Goal: Task Accomplishment & Management: Use online tool/utility

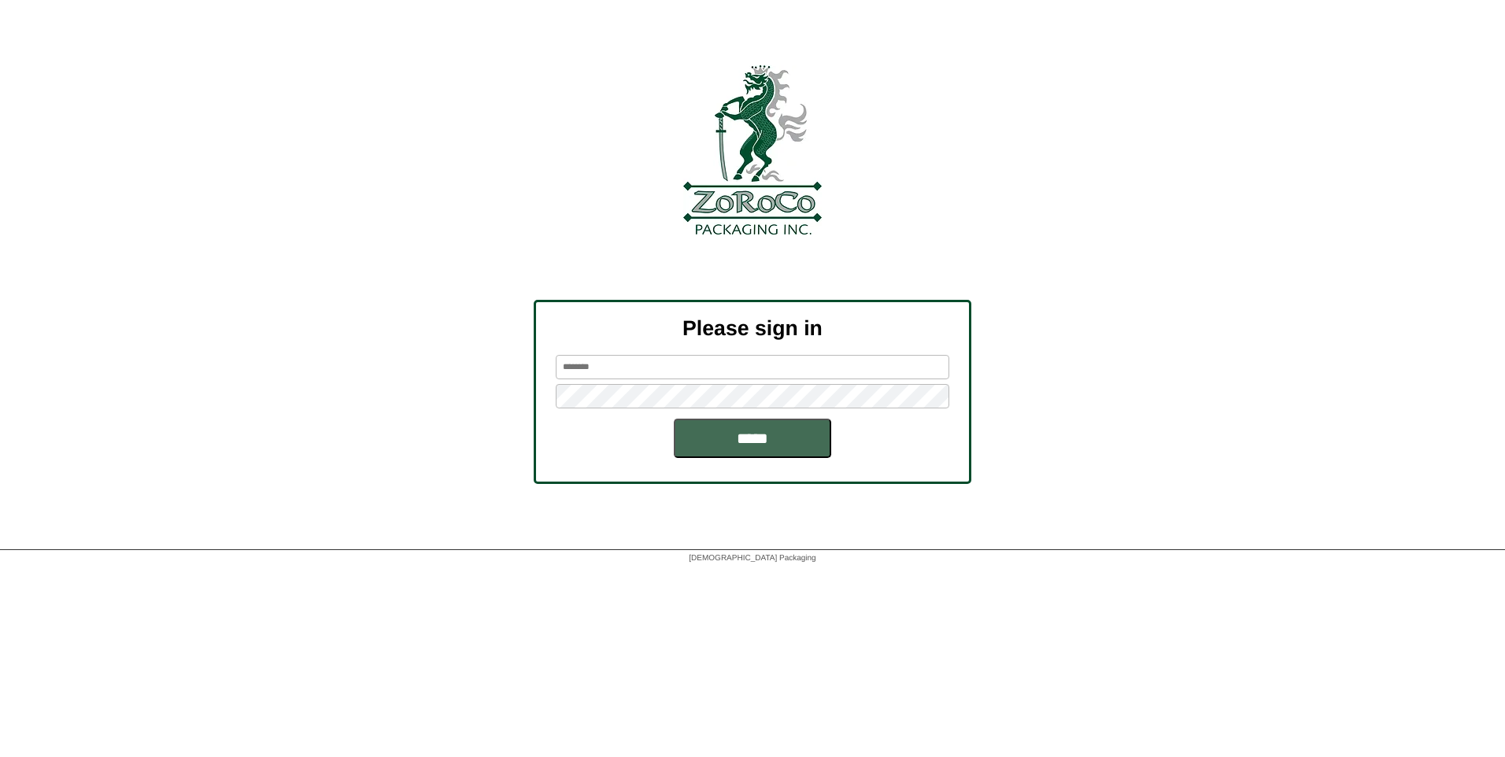
type input "*******"
click at [708, 441] on input "*****" at bounding box center [752, 438] width 157 height 39
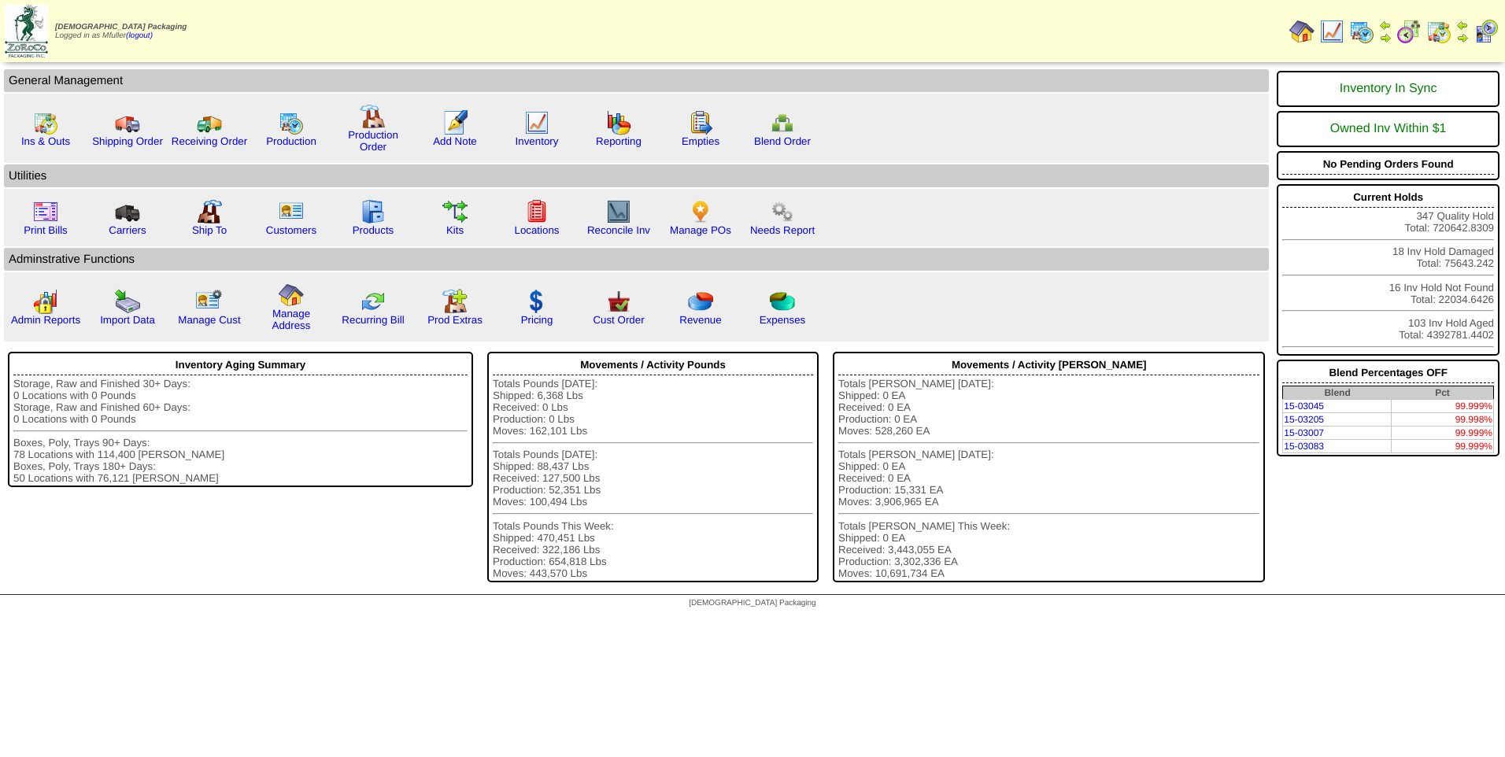
click at [1359, 31] on img at bounding box center [1361, 31] width 25 height 25
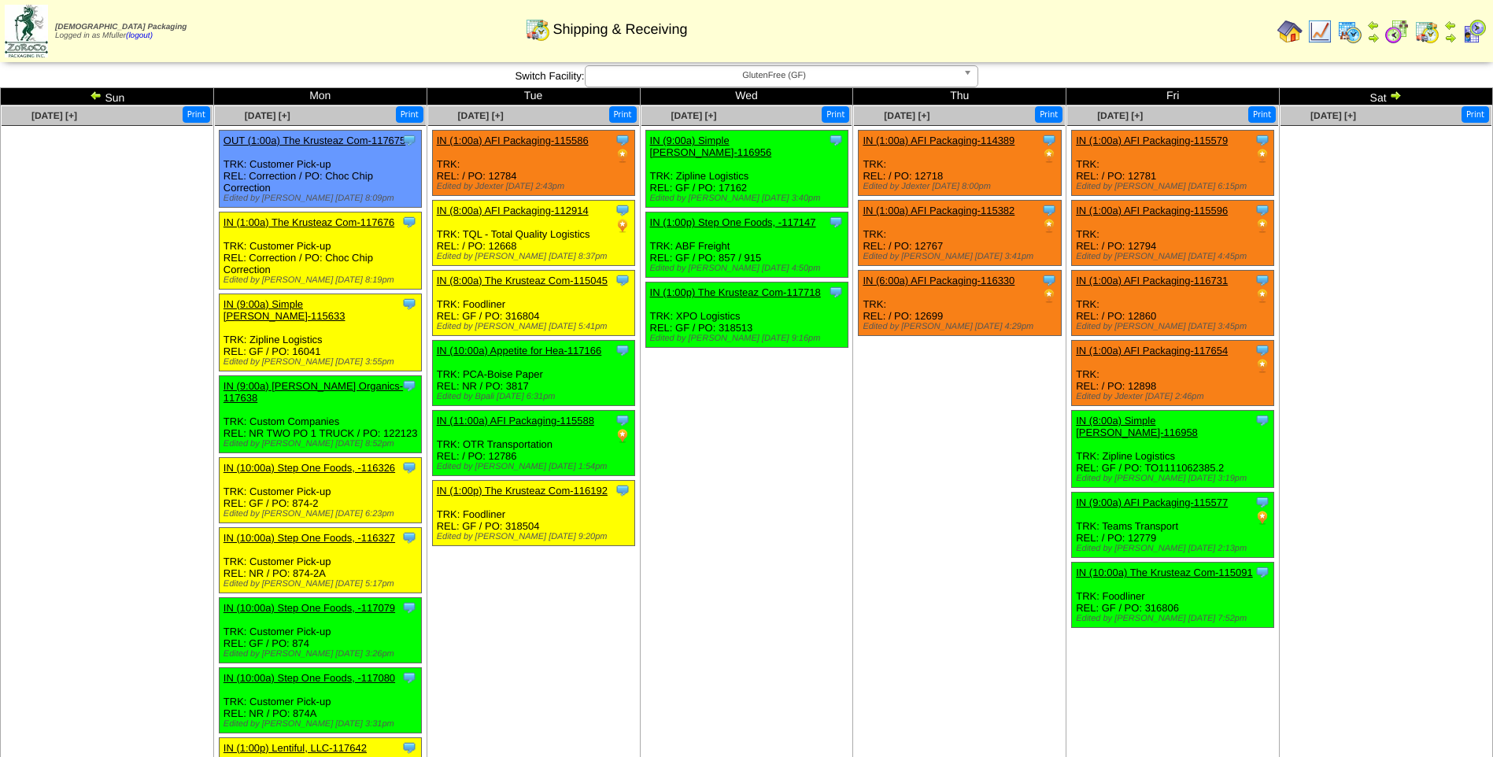
click at [734, 81] on span "GlutenFree (GF)" at bounding box center [774, 75] width 365 height 19
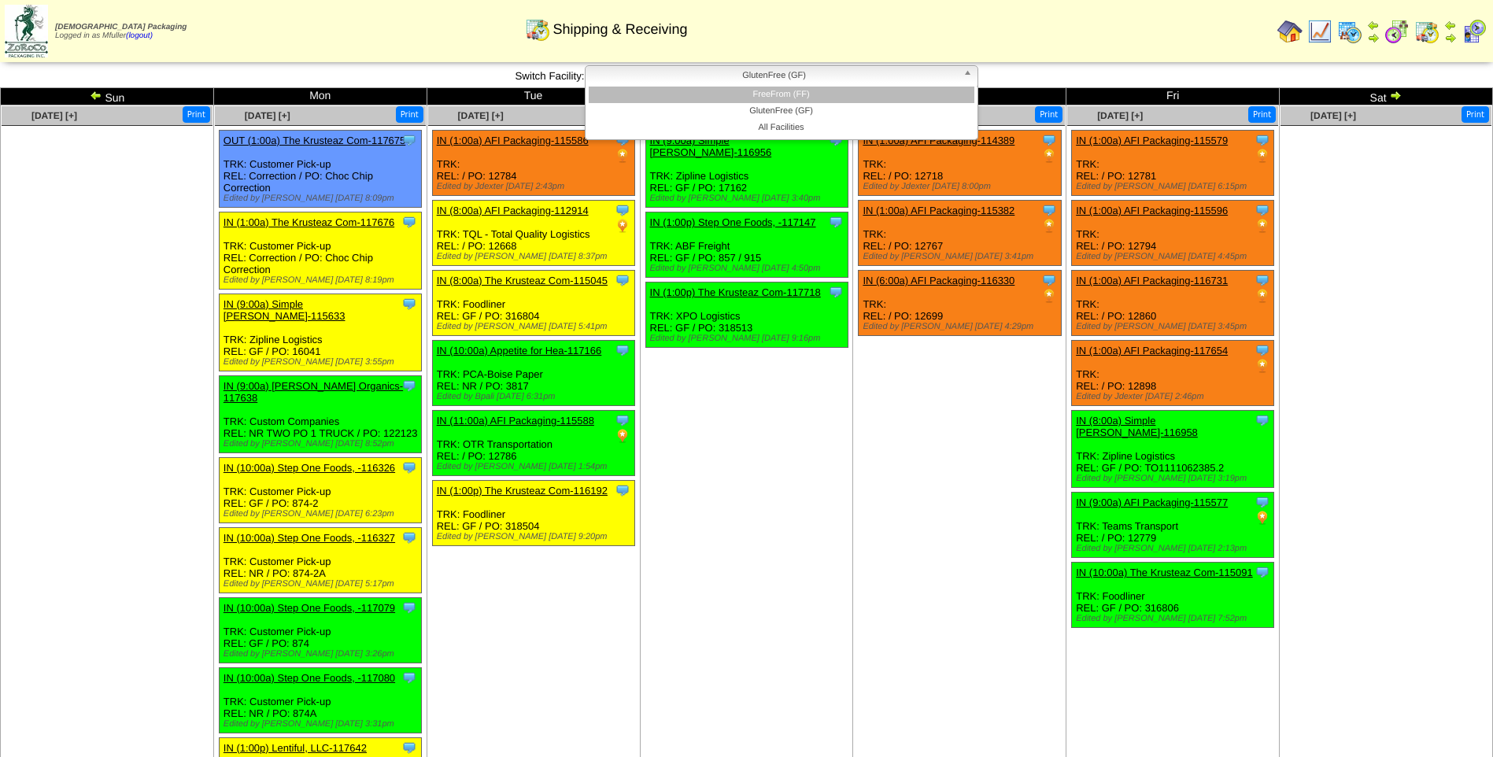
click at [738, 94] on li "FreeFrom (FF)" at bounding box center [782, 95] width 386 height 17
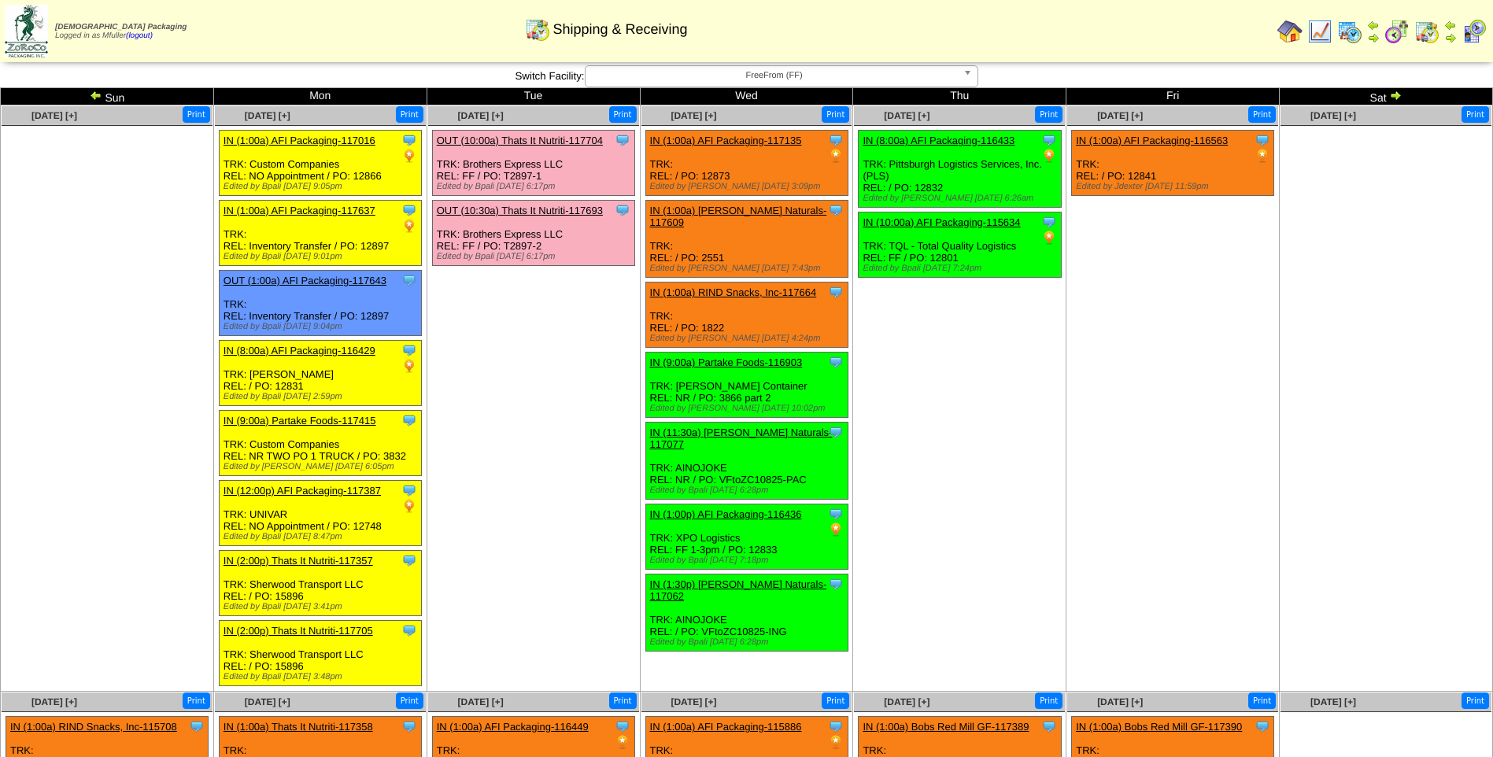
click at [1093, 449] on td "Oct 10 [+] Print Clone Item IN (1:00a) AFI Packaging-116563 AFI Packaging Sched…" at bounding box center [1173, 398] width 213 height 586
click at [819, 79] on span "FreeFrom (FF)" at bounding box center [774, 75] width 365 height 19
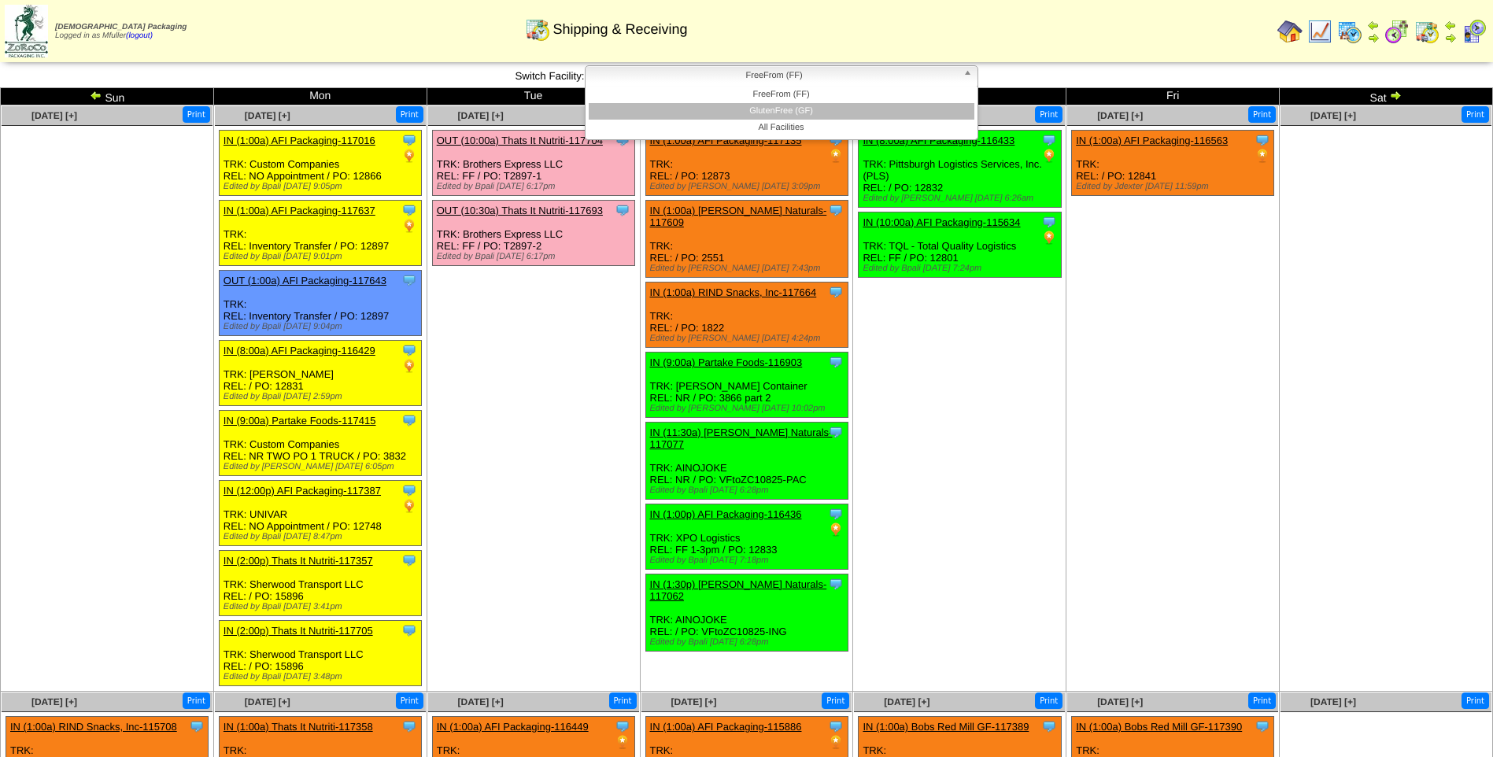
click at [808, 109] on li "GlutenFree (GF)" at bounding box center [782, 111] width 386 height 17
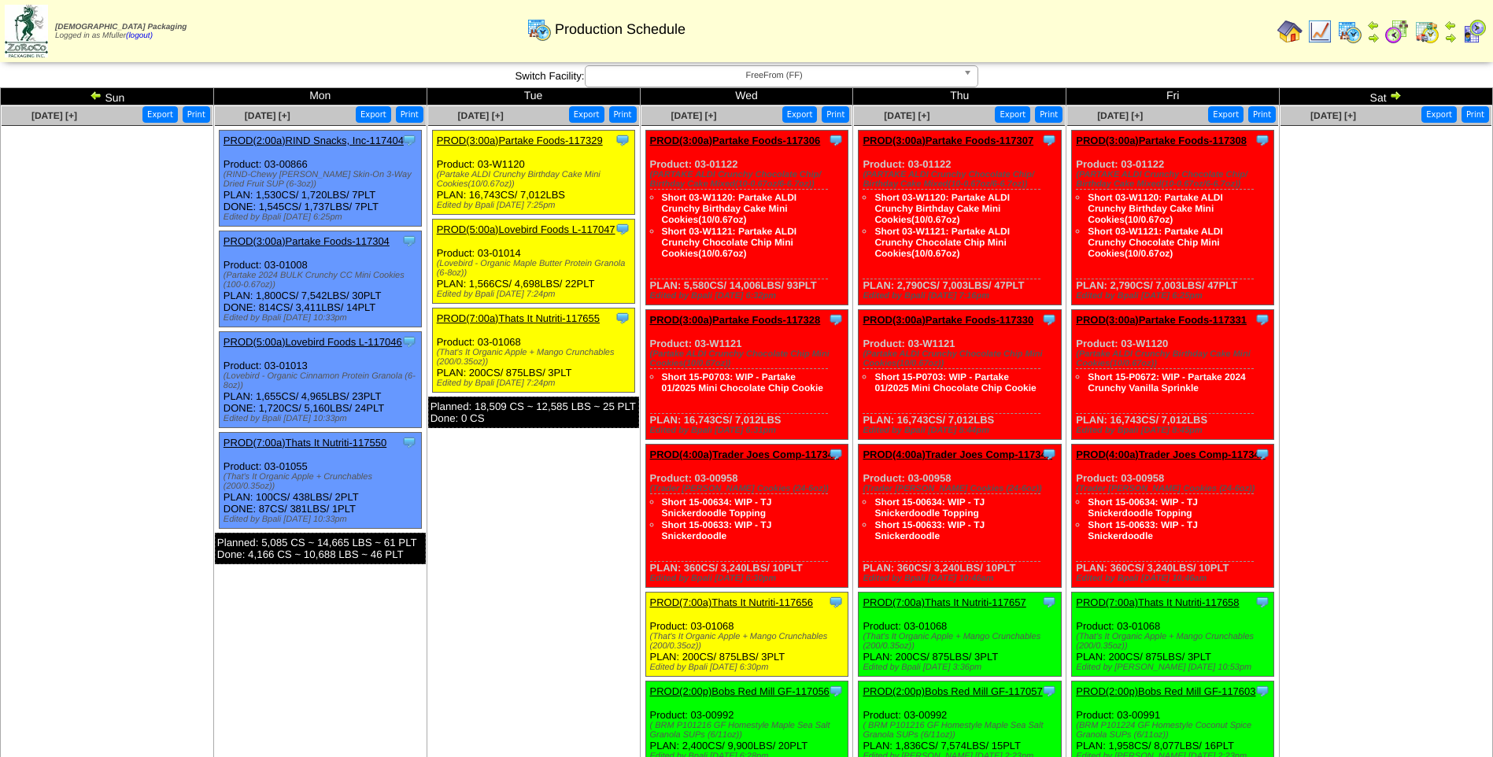
click at [859, 71] on span "FreeFrom (FF)" at bounding box center [774, 75] width 365 height 19
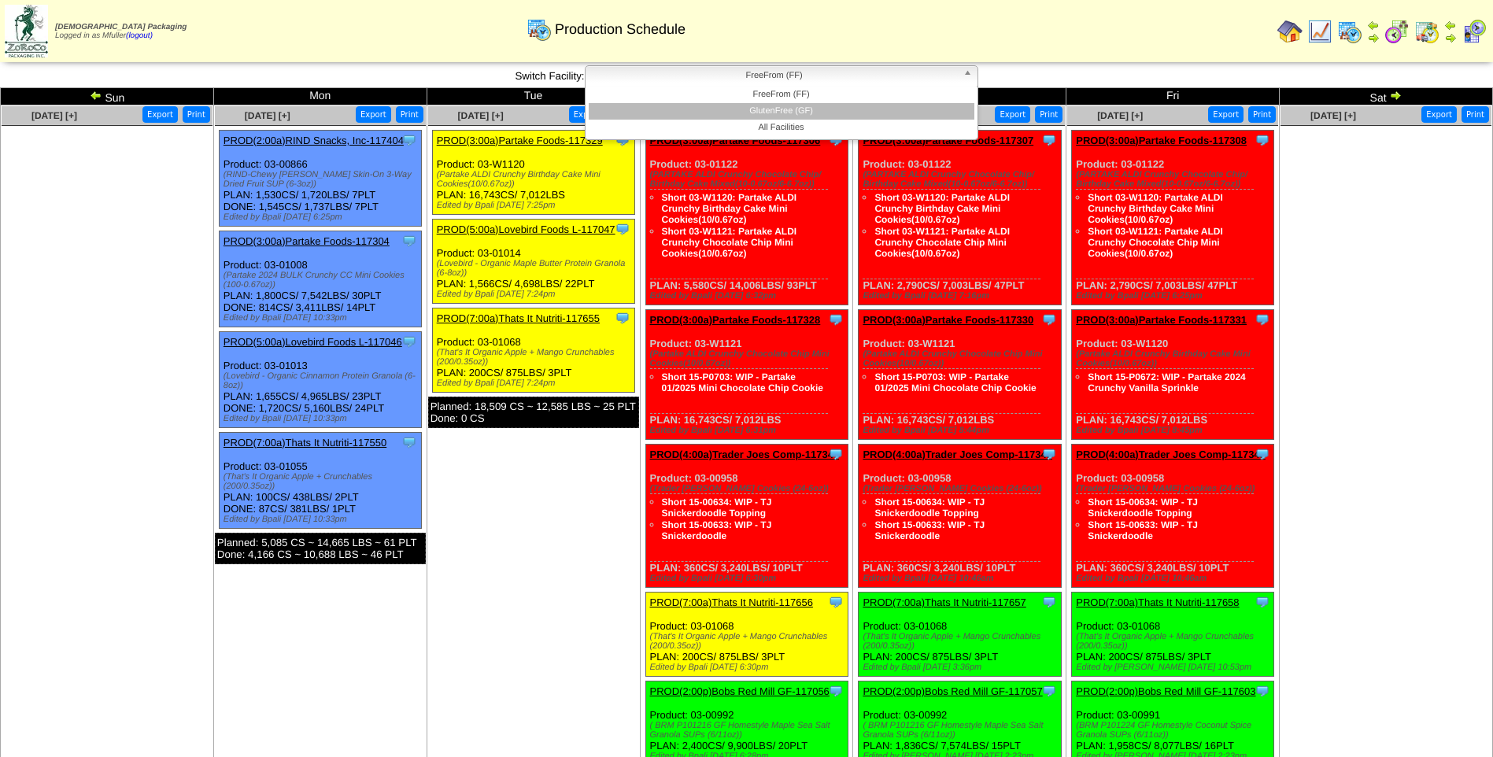
click at [844, 108] on li "GlutenFree (GF)" at bounding box center [782, 111] width 386 height 17
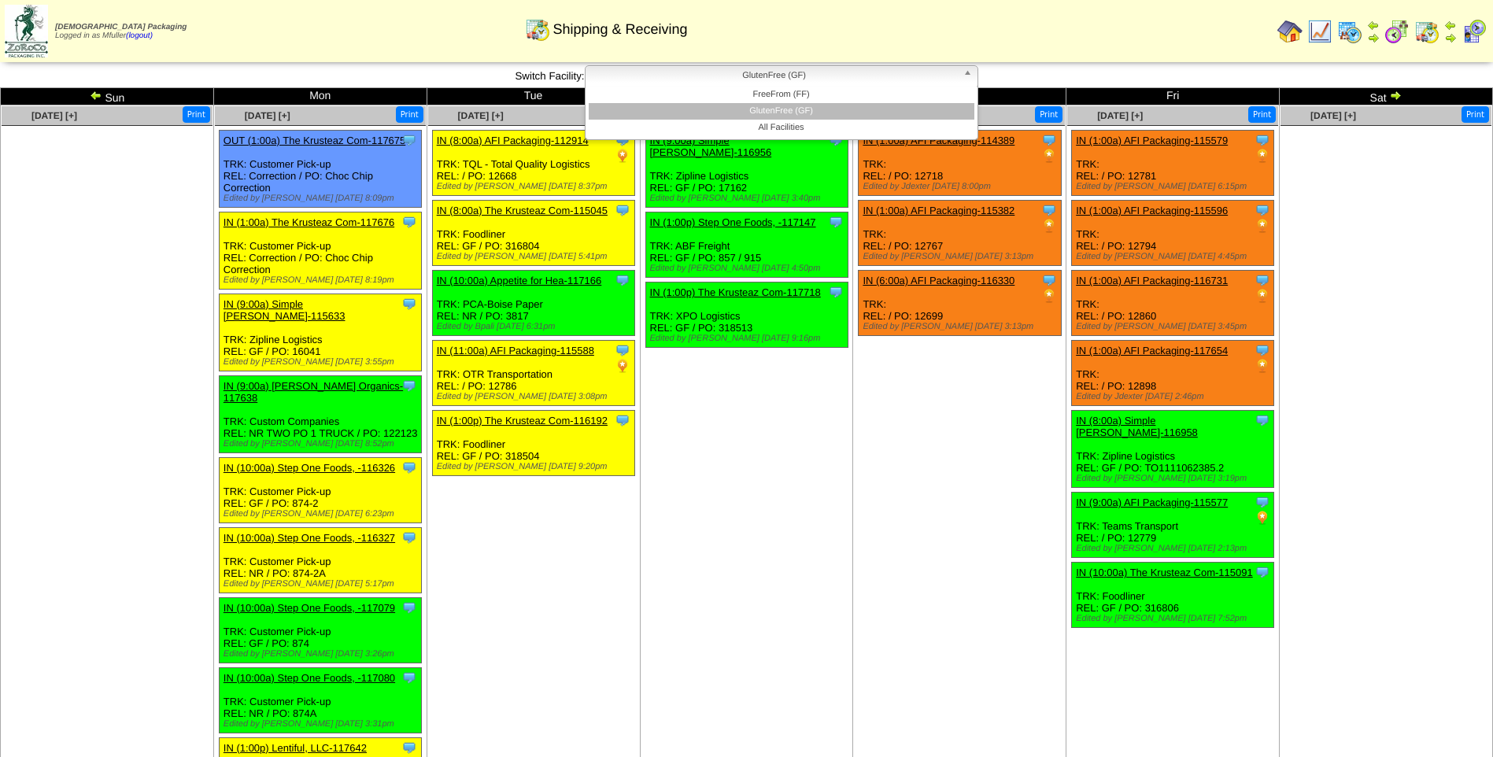
click at [732, 73] on span "GlutenFree (GF)" at bounding box center [774, 75] width 365 height 19
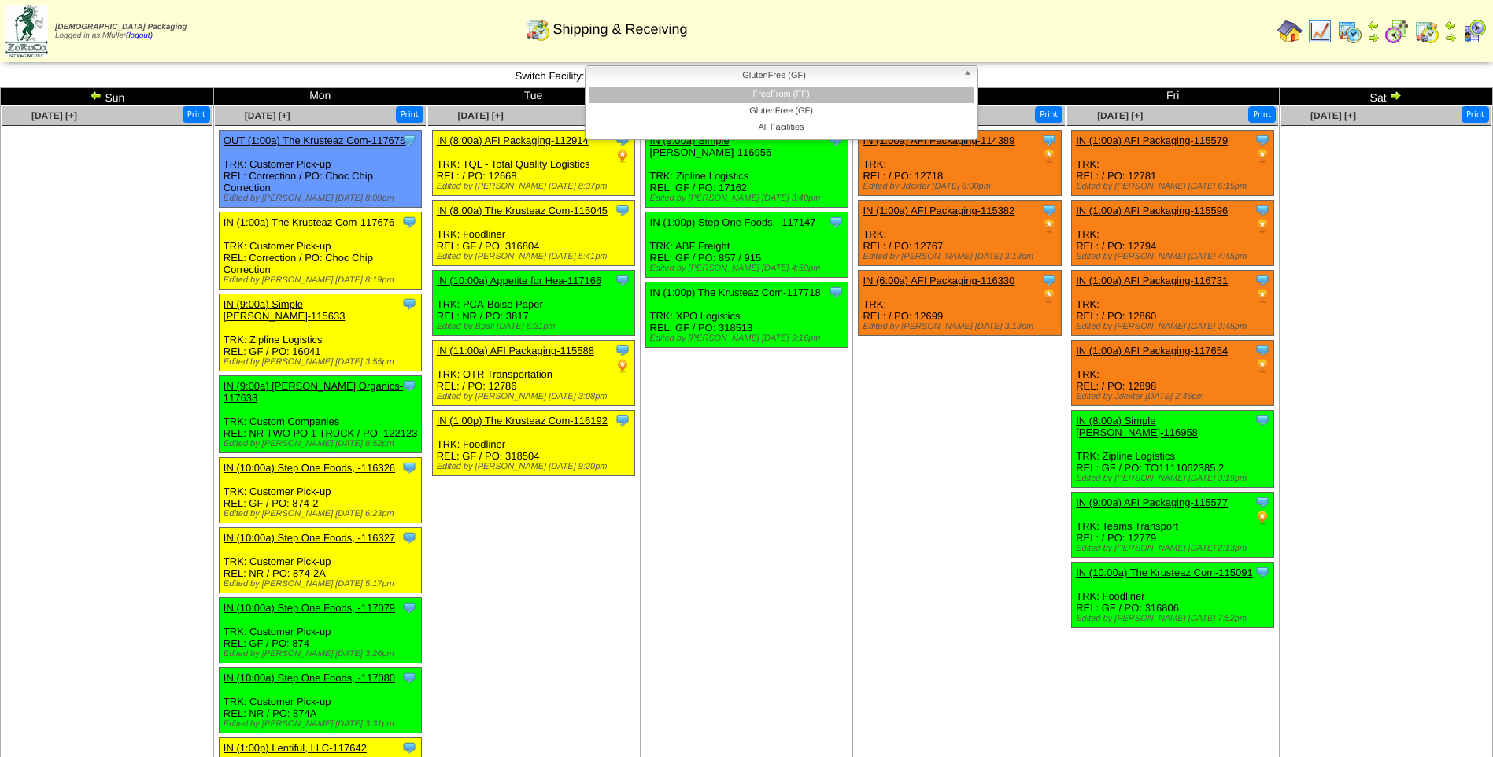
click at [738, 98] on li "FreeFrom (FF)" at bounding box center [782, 95] width 386 height 17
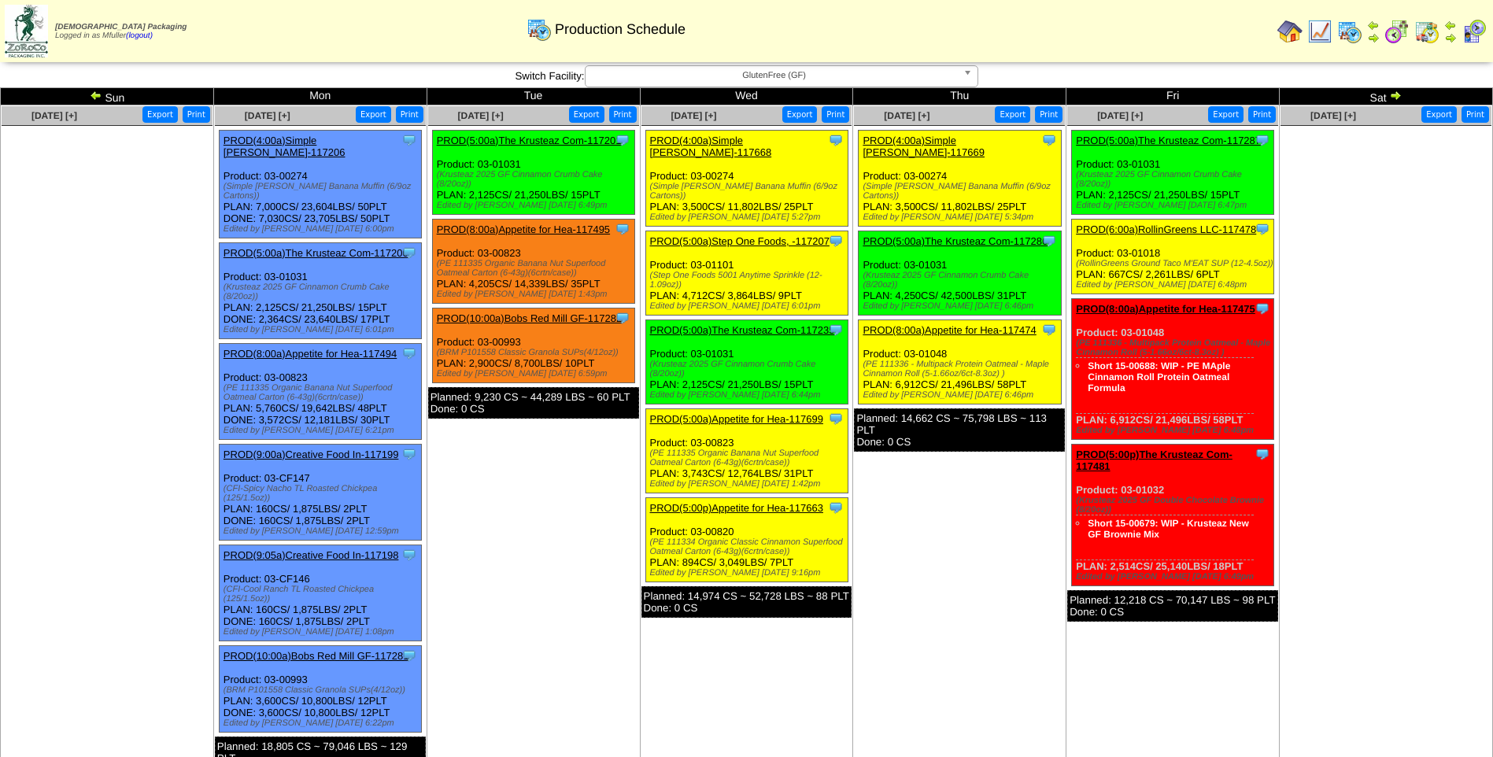
drag, startPoint x: 0, startPoint y: 0, endPoint x: 943, endPoint y: 135, distance: 952.6
click at [943, 135] on link "PROD(4:00a)Simple Mills-117669" at bounding box center [924, 147] width 122 height 24
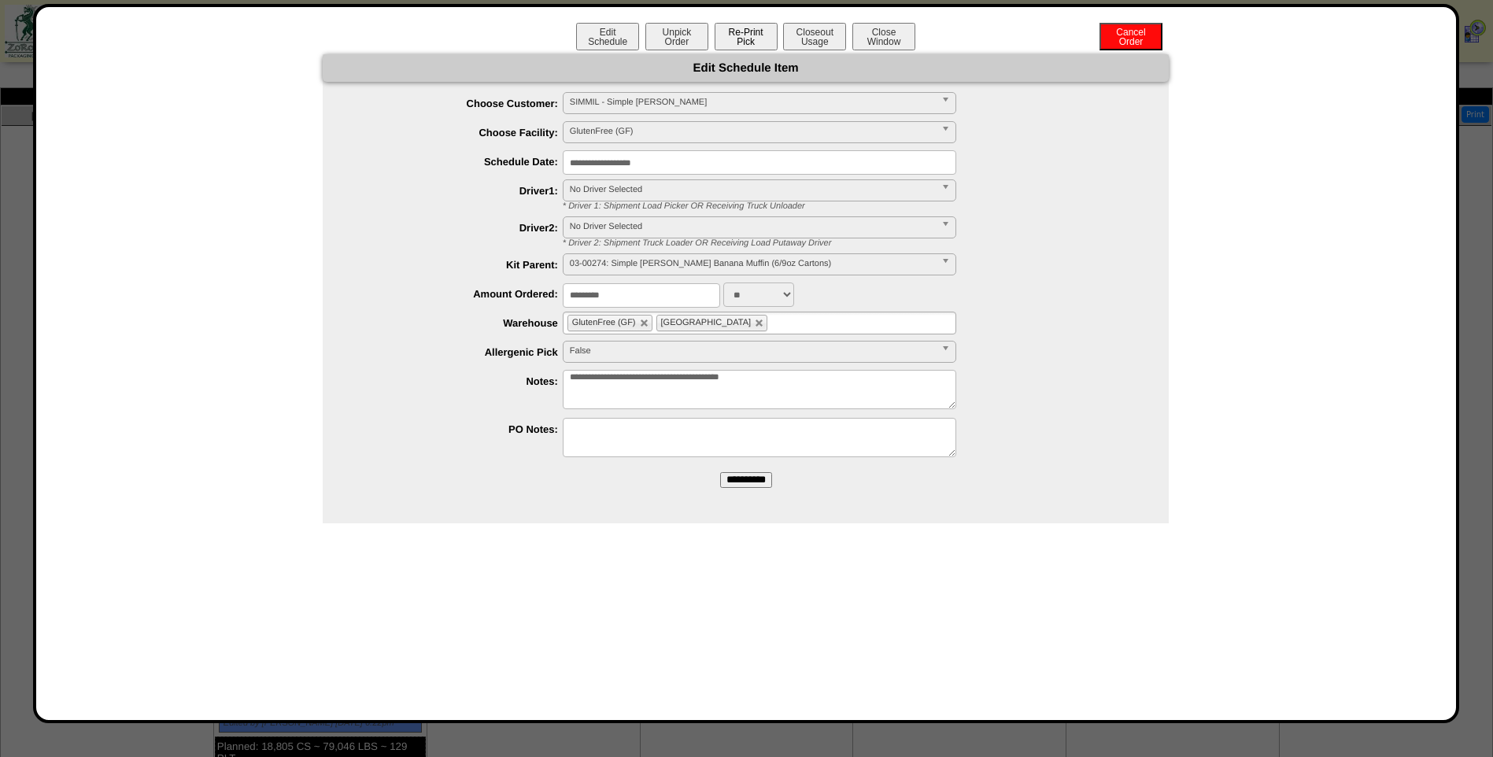
click at [740, 31] on button "Re-Print Pick" at bounding box center [746, 37] width 63 height 28
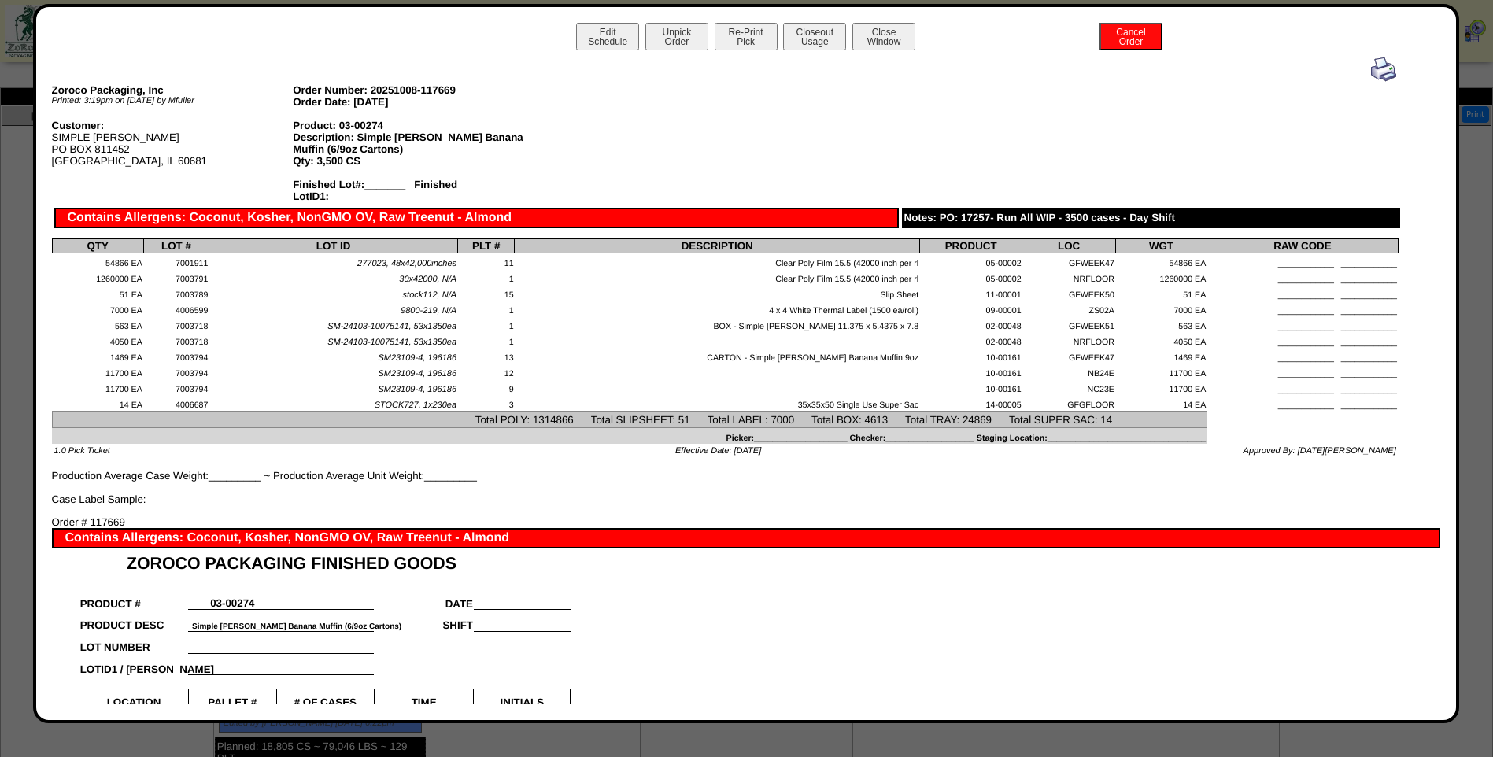
click at [1377, 72] on img at bounding box center [1383, 69] width 25 height 25
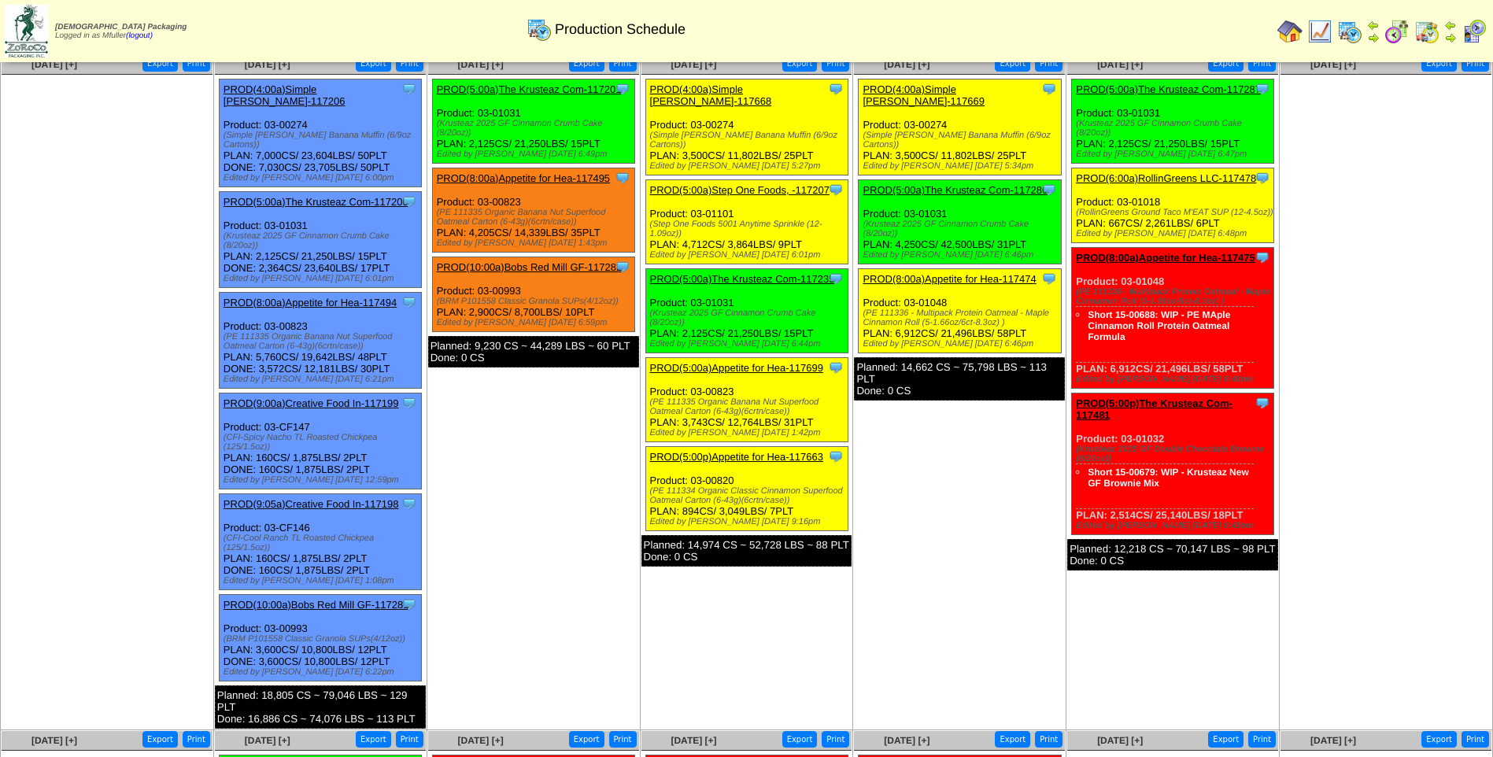
scroll to position [79, 0]
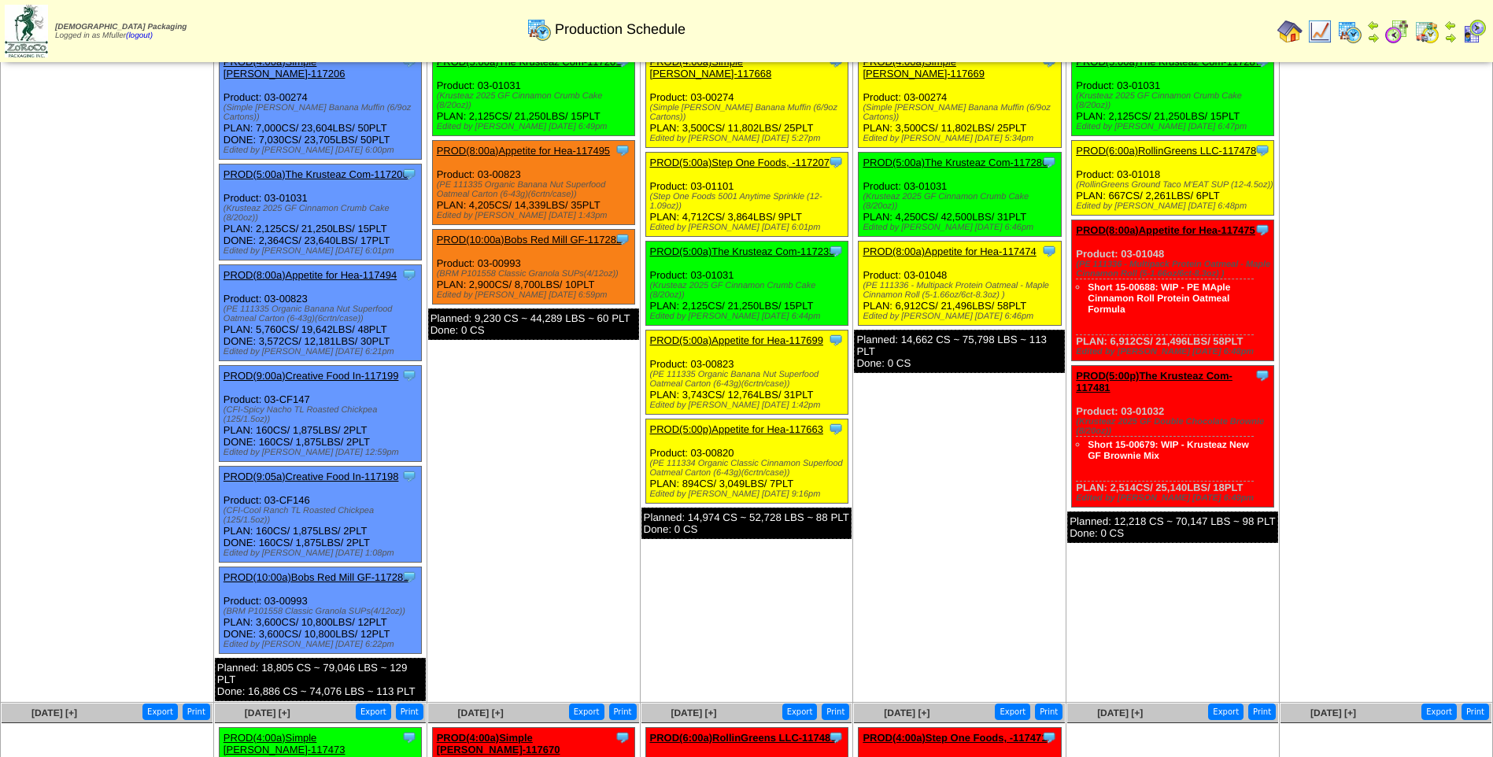
click at [945, 246] on link "PROD(8:00a)Appetite for Hea-117474" at bounding box center [949, 252] width 173 height 12
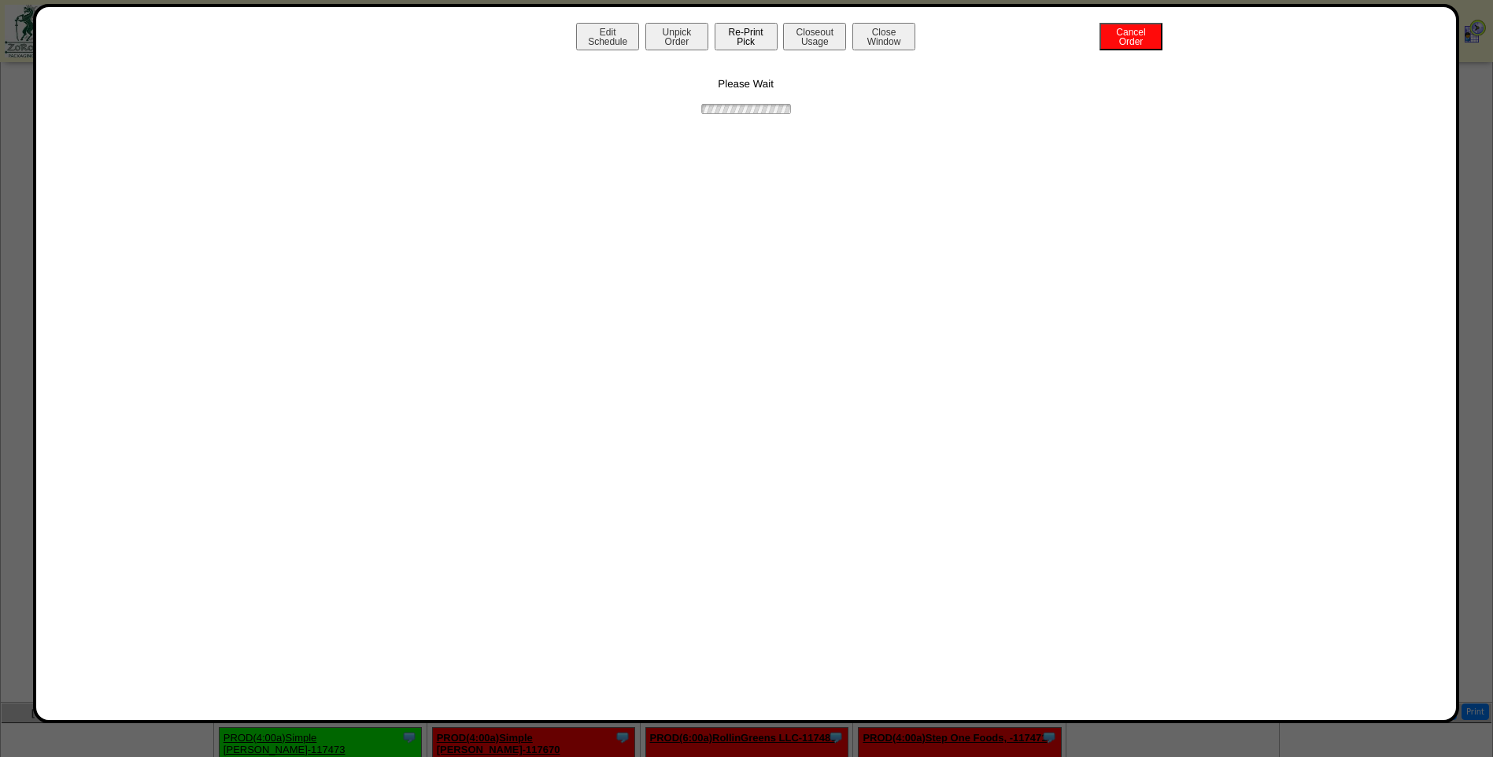
click at [756, 42] on button "Re-Print Pick" at bounding box center [746, 37] width 63 height 28
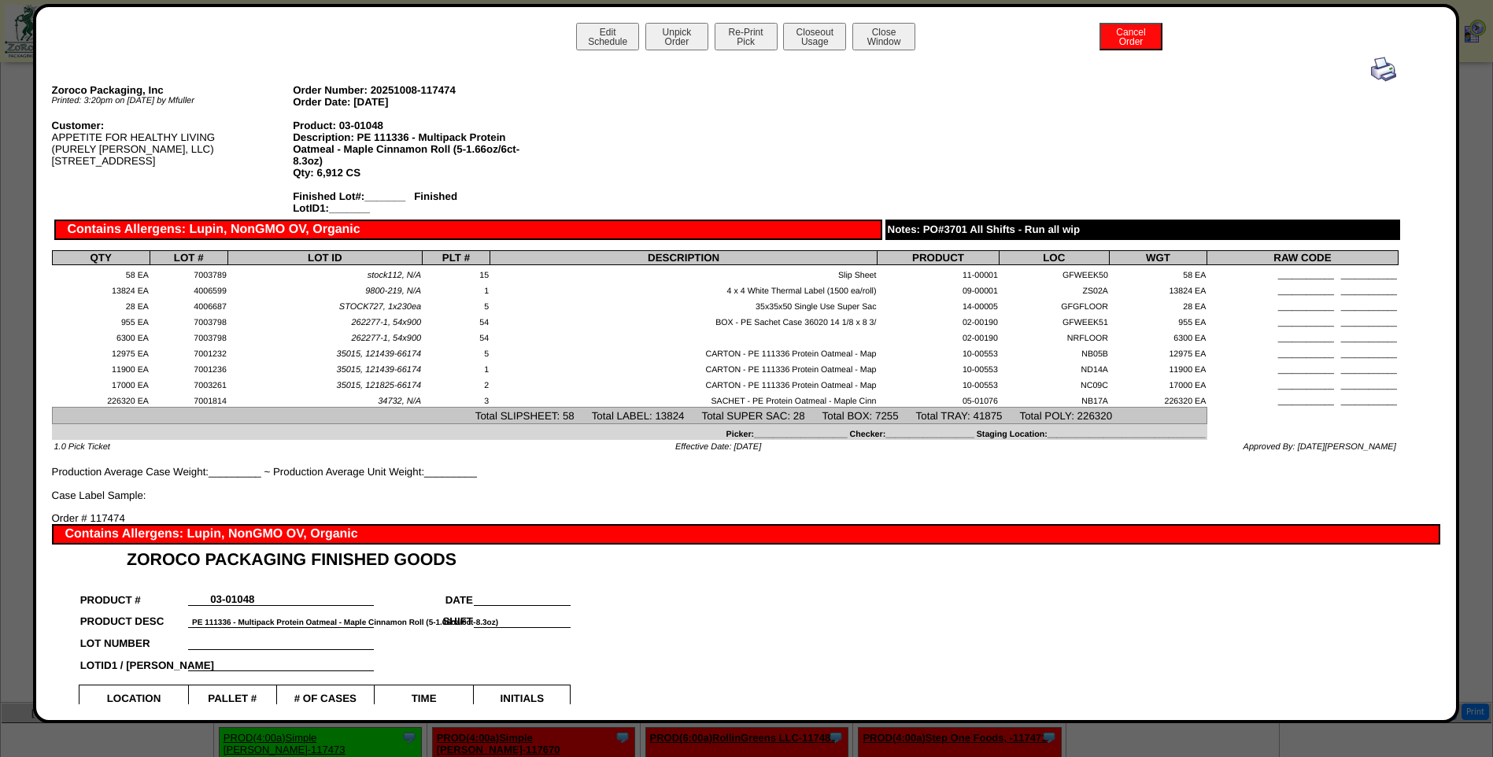
click at [1377, 68] on img at bounding box center [1383, 69] width 25 height 25
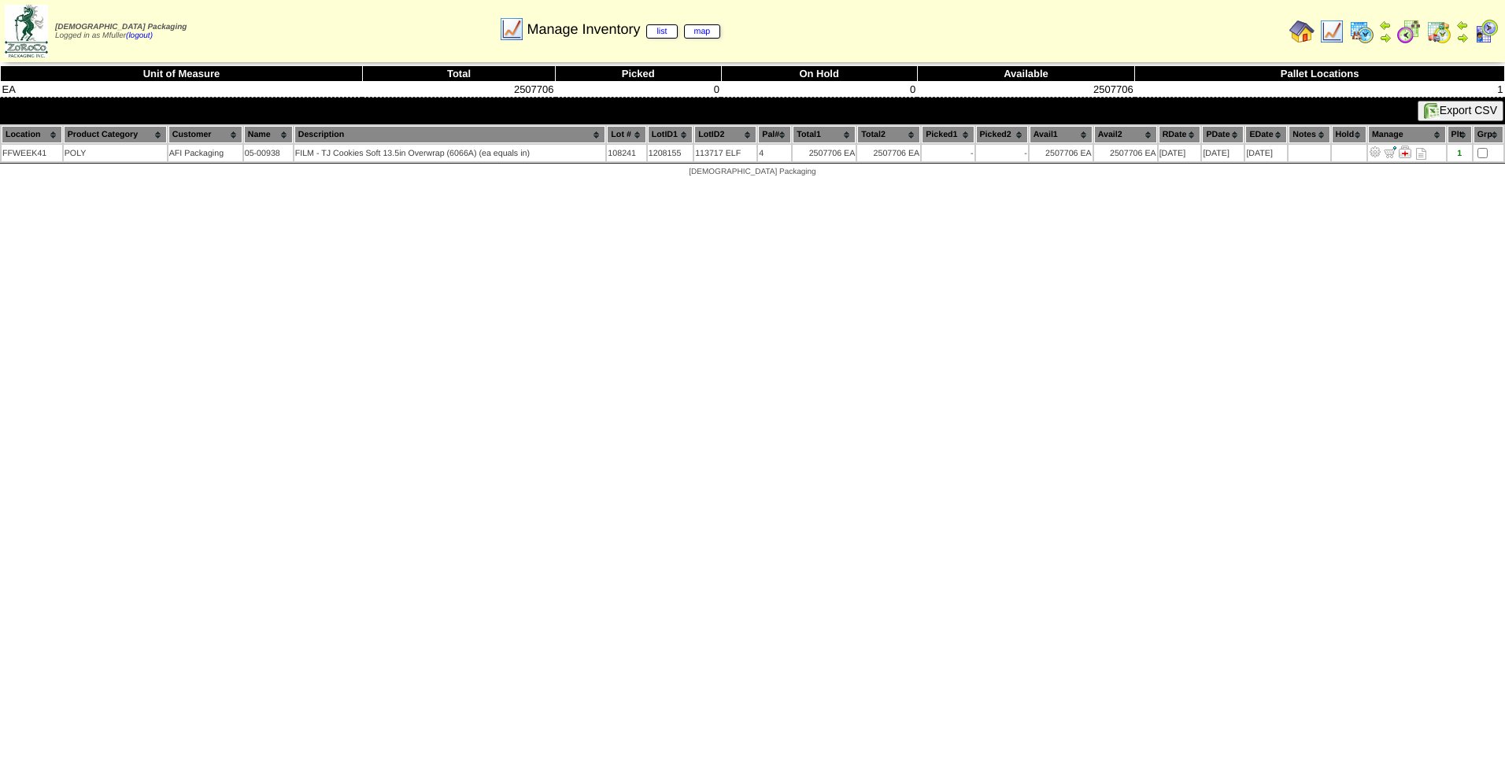
click at [1329, 30] on img at bounding box center [1331, 31] width 25 height 25
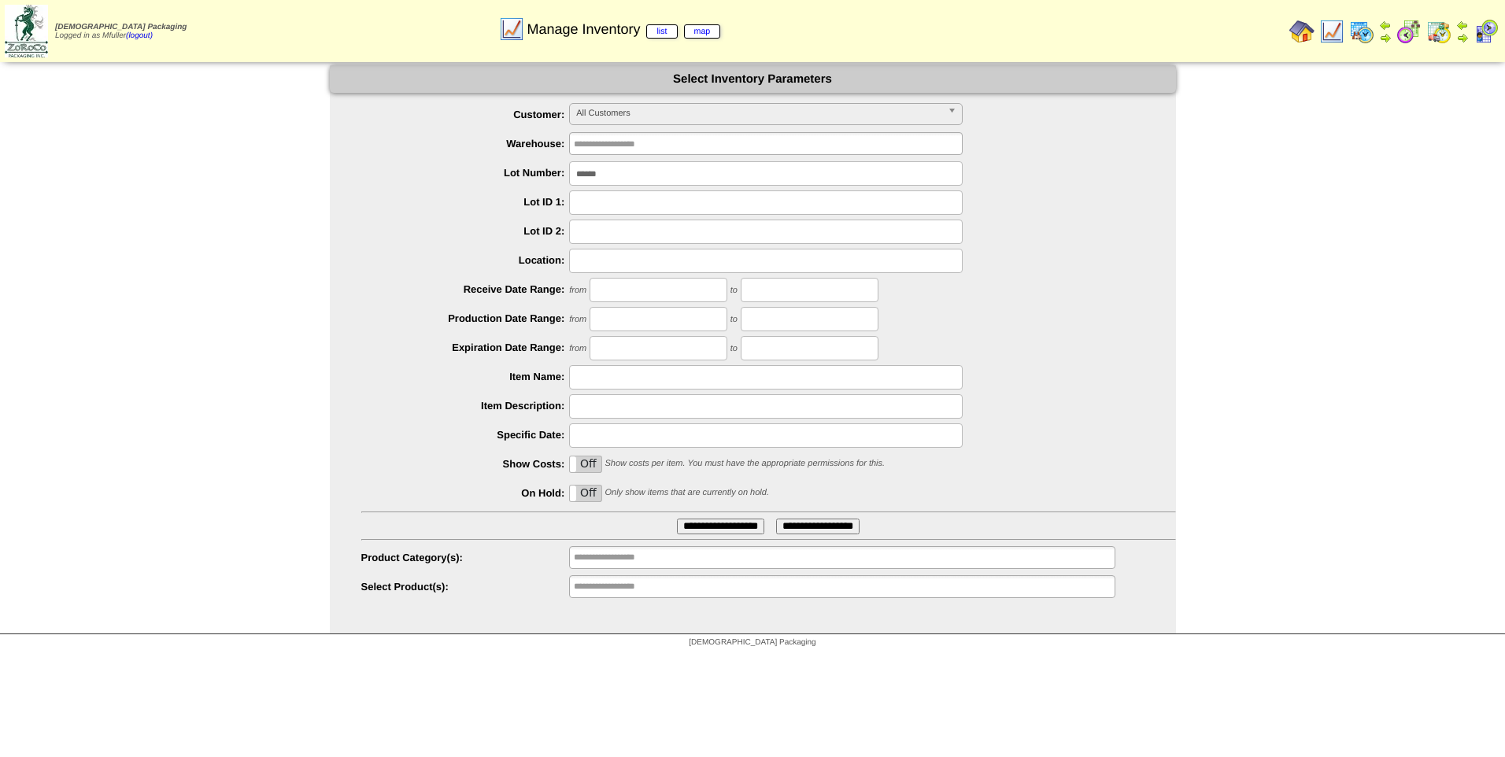
drag, startPoint x: 623, startPoint y: 169, endPoint x: 428, endPoint y: 132, distance: 198.7
click at [428, 132] on ul "**********" at bounding box center [753, 351] width 846 height 497
type input "*******"
click at [690, 524] on input "**********" at bounding box center [720, 527] width 87 height 16
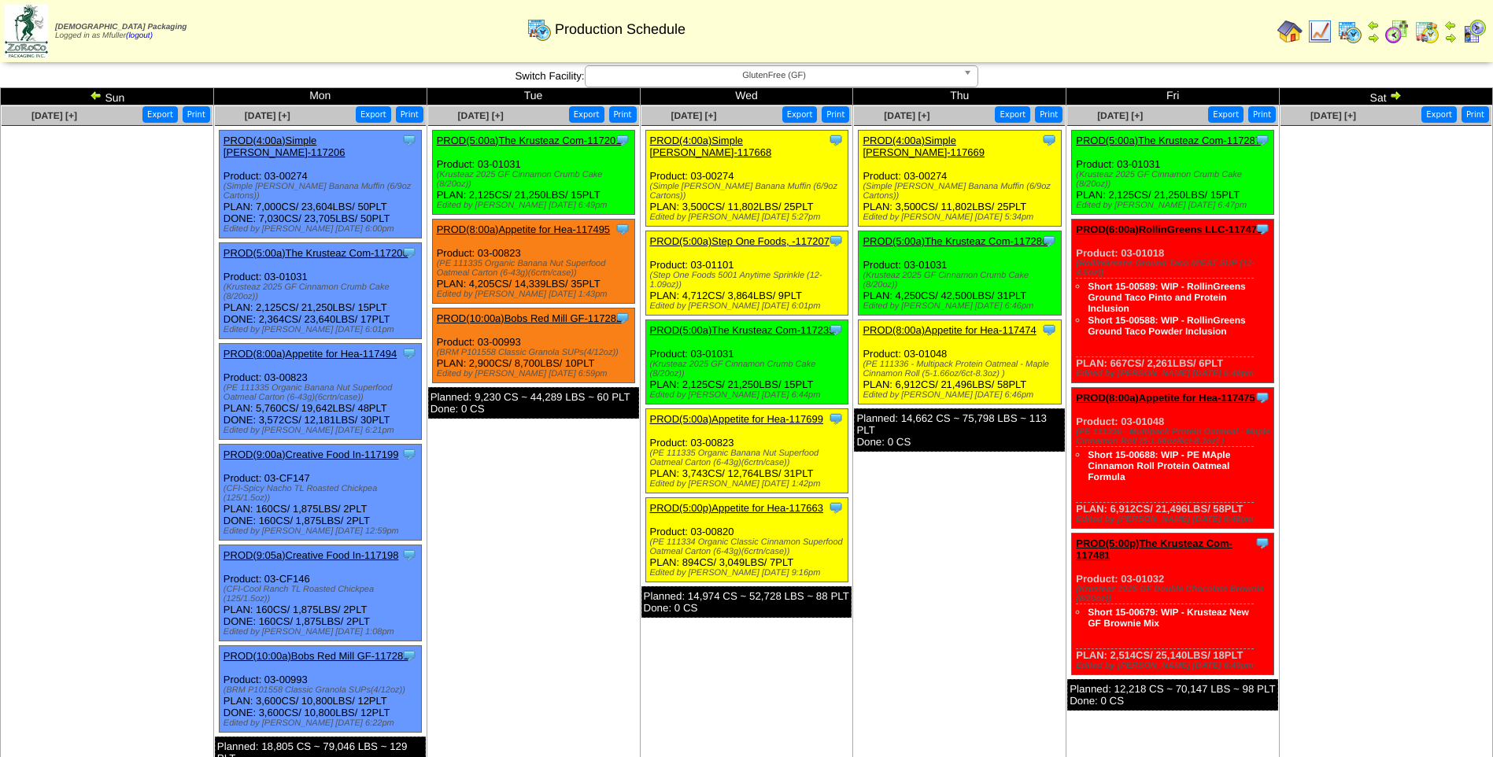
click at [690, 81] on span "GlutenFree (GF)" at bounding box center [774, 75] width 365 height 19
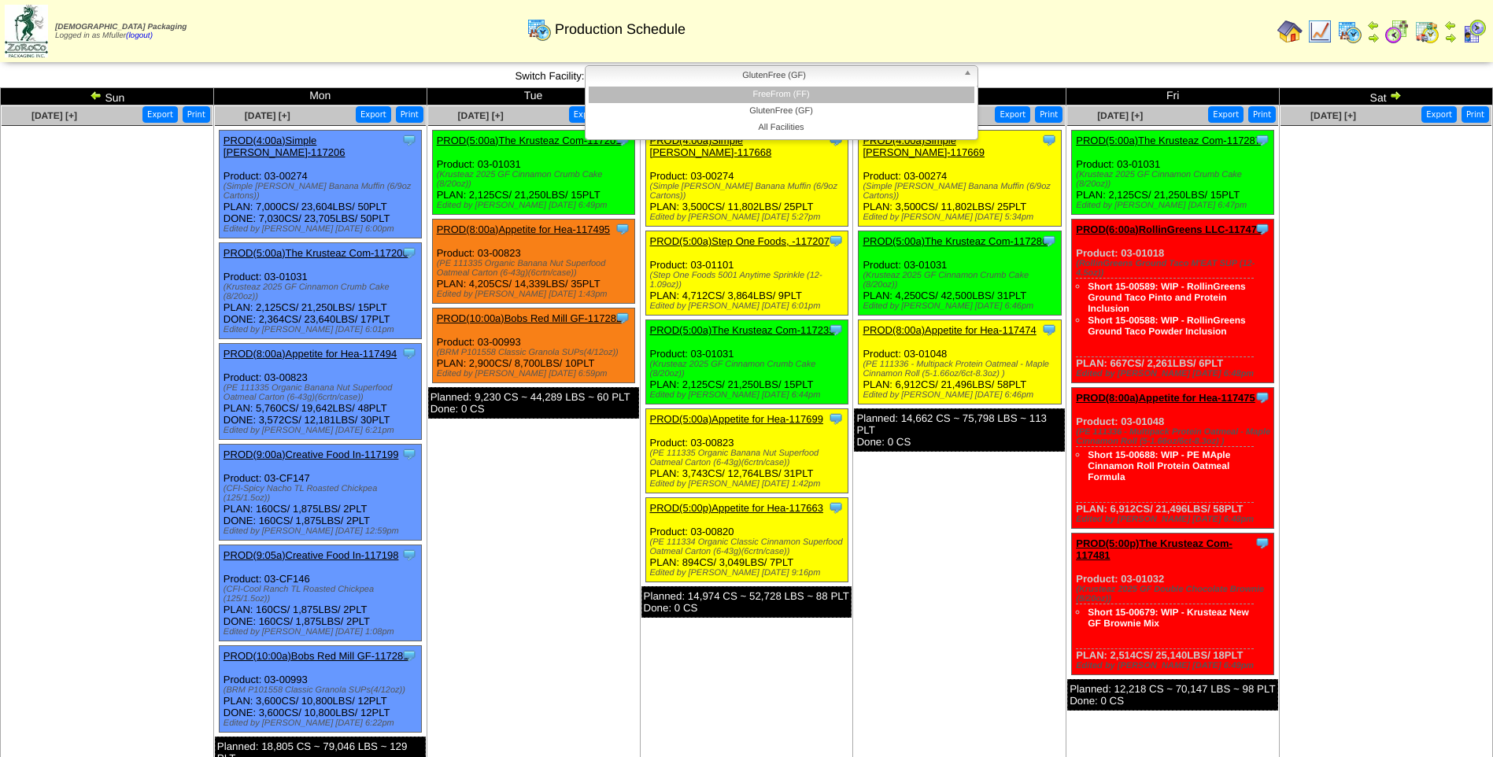
click at [693, 95] on li "FreeFrom (FF)" at bounding box center [782, 95] width 386 height 17
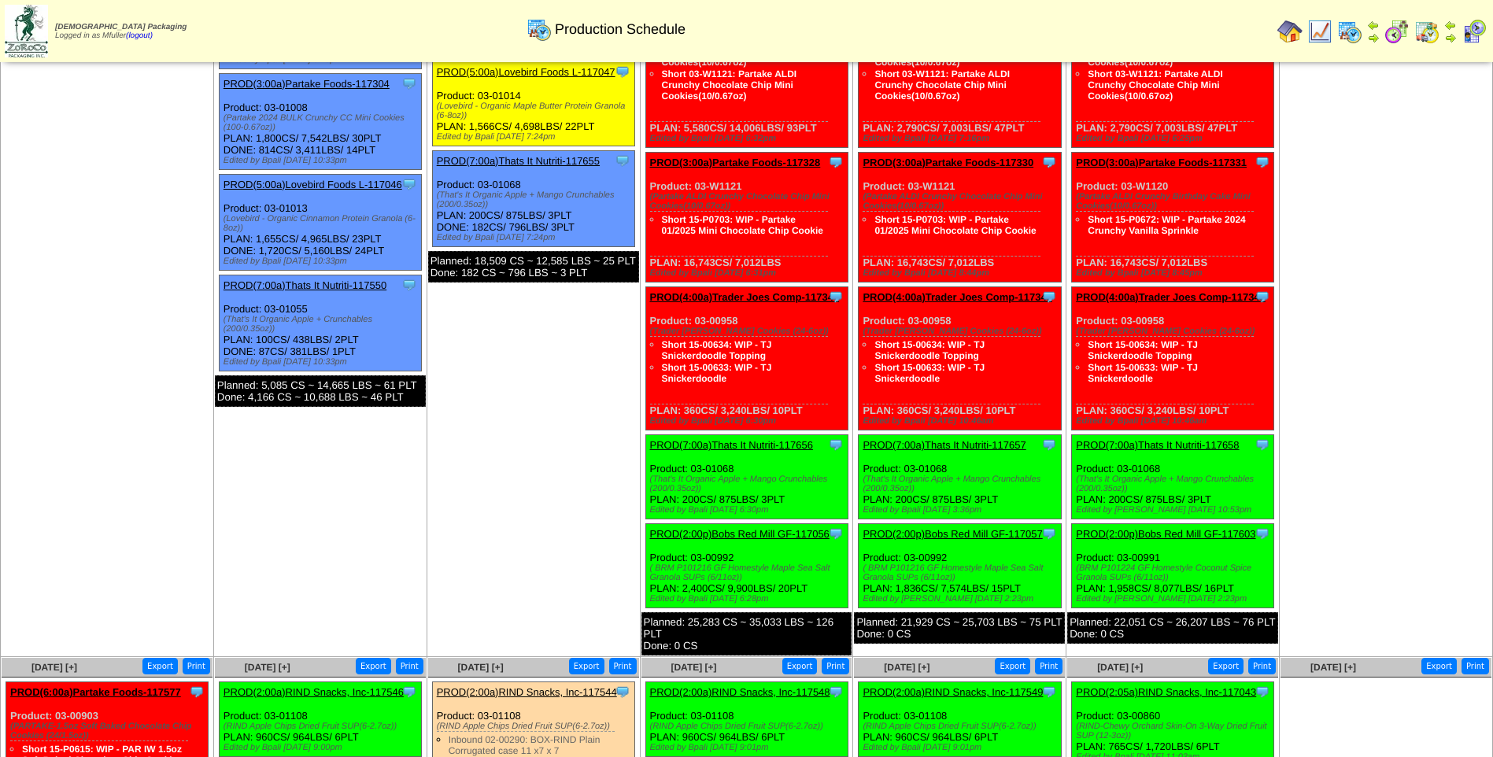
scroll to position [79, 0]
